Goal: Task Accomplishment & Management: Manage account settings

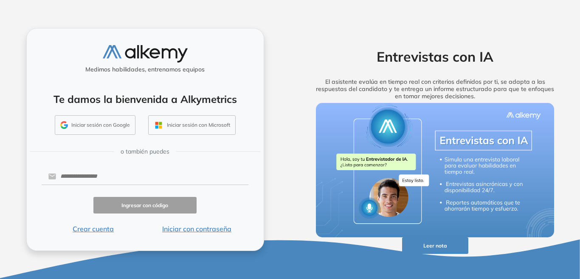
click at [105, 125] on button "Iniciar sesión con Google" at bounding box center [95, 125] width 81 height 20
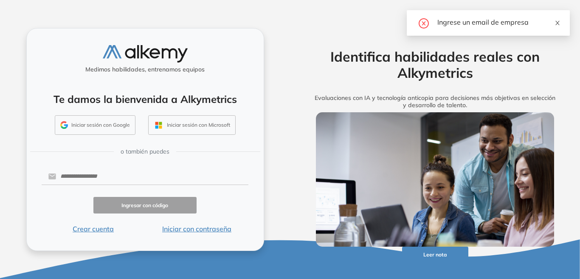
click at [560, 24] on icon "close" at bounding box center [558, 23] width 6 height 6
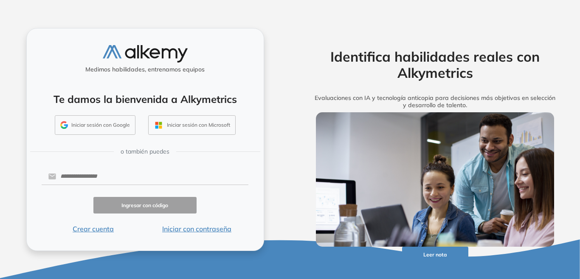
click at [84, 132] on button "Iniciar sesión con Google" at bounding box center [95, 125] width 81 height 20
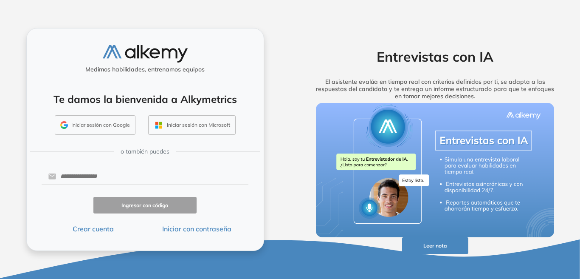
click at [318, 34] on div "Entrevistas con IA El asistente evalúa en tiempo real con criterios definidos p…" at bounding box center [436, 139] width 272 height 223
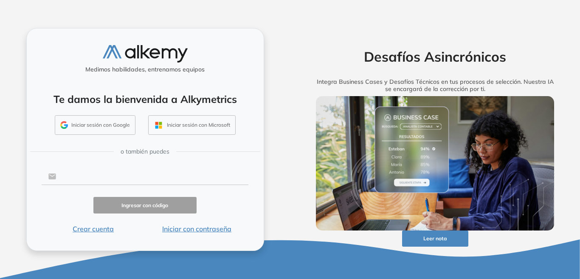
click at [62, 174] on input "text" at bounding box center [152, 176] width 192 height 16
click at [62, 172] on input "text" at bounding box center [152, 176] width 192 height 16
click at [4, 125] on div "Medimos habilidades, entrenamos equipos Te damos la bienvenida a Alkymetrics In…" at bounding box center [145, 139] width 290 height 279
click at [419, 168] on img at bounding box center [435, 163] width 239 height 134
click at [70, 120] on button "Iniciar sesión con Google" at bounding box center [95, 125] width 81 height 20
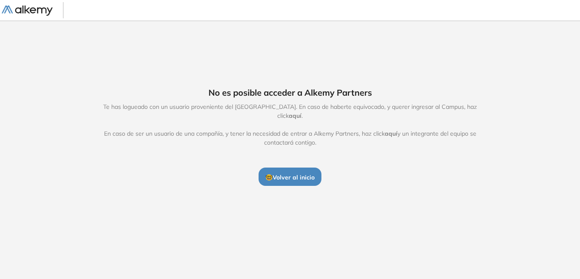
click at [302, 112] on span "aquí" at bounding box center [295, 116] width 13 height 8
